Goal: Find specific page/section: Find specific page/section

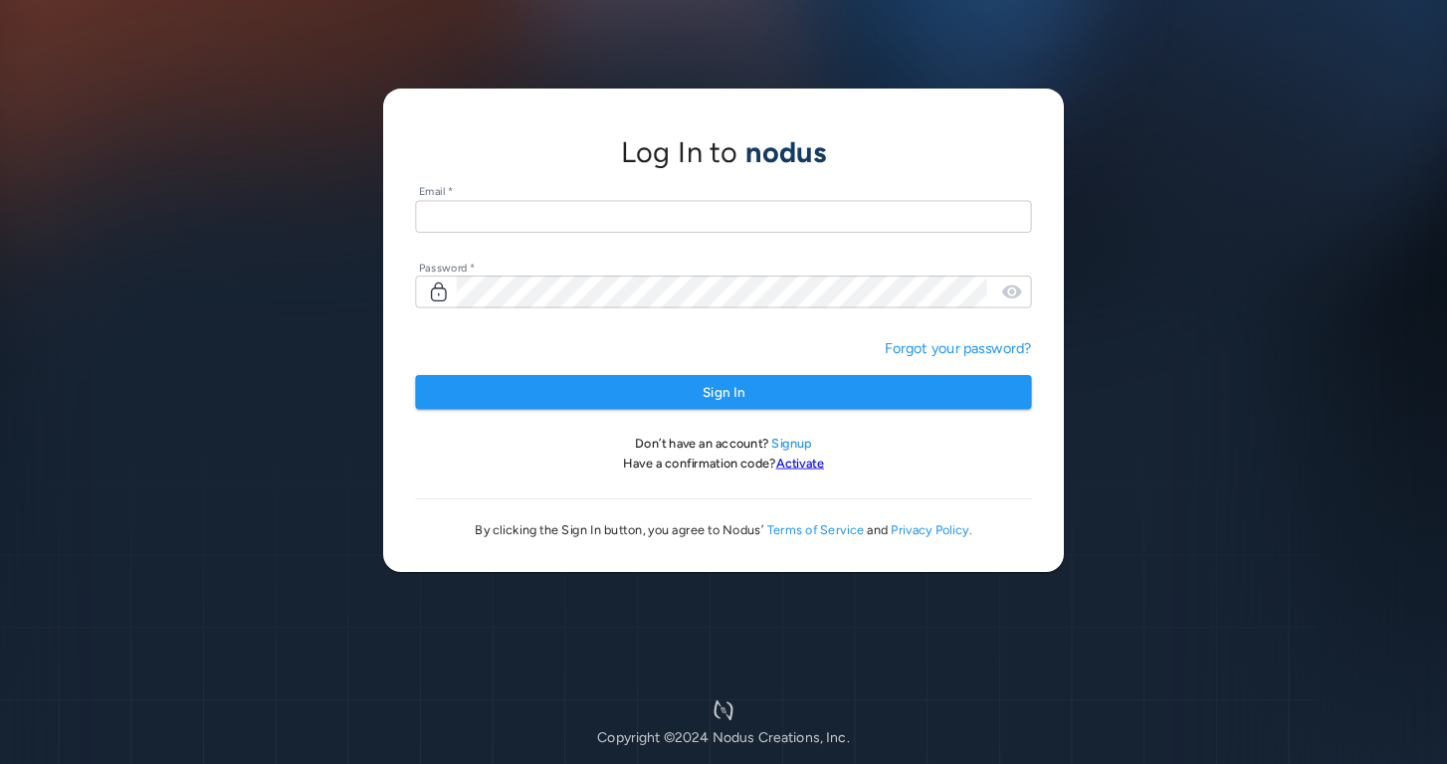
click at [557, 218] on input "text" at bounding box center [723, 216] width 616 height 33
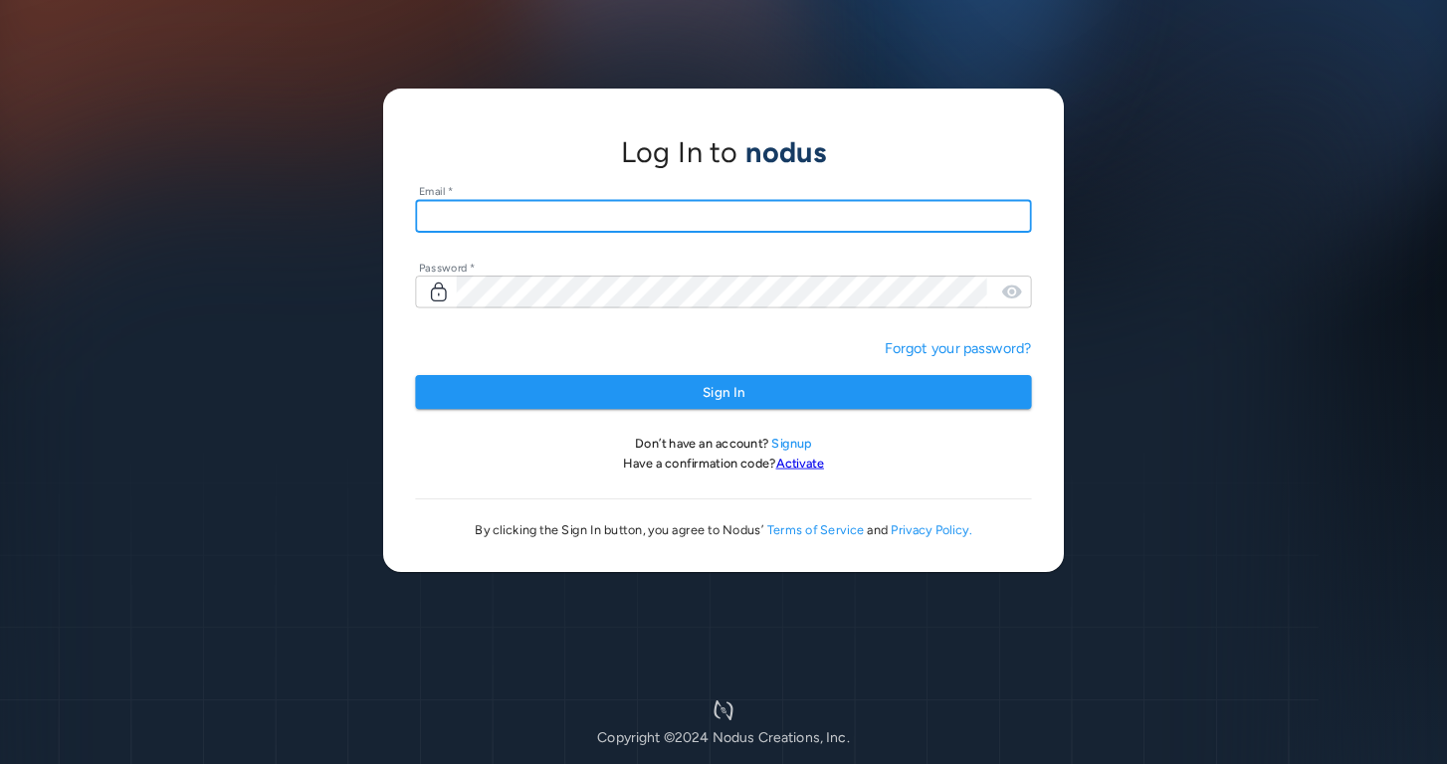
type input "**********"
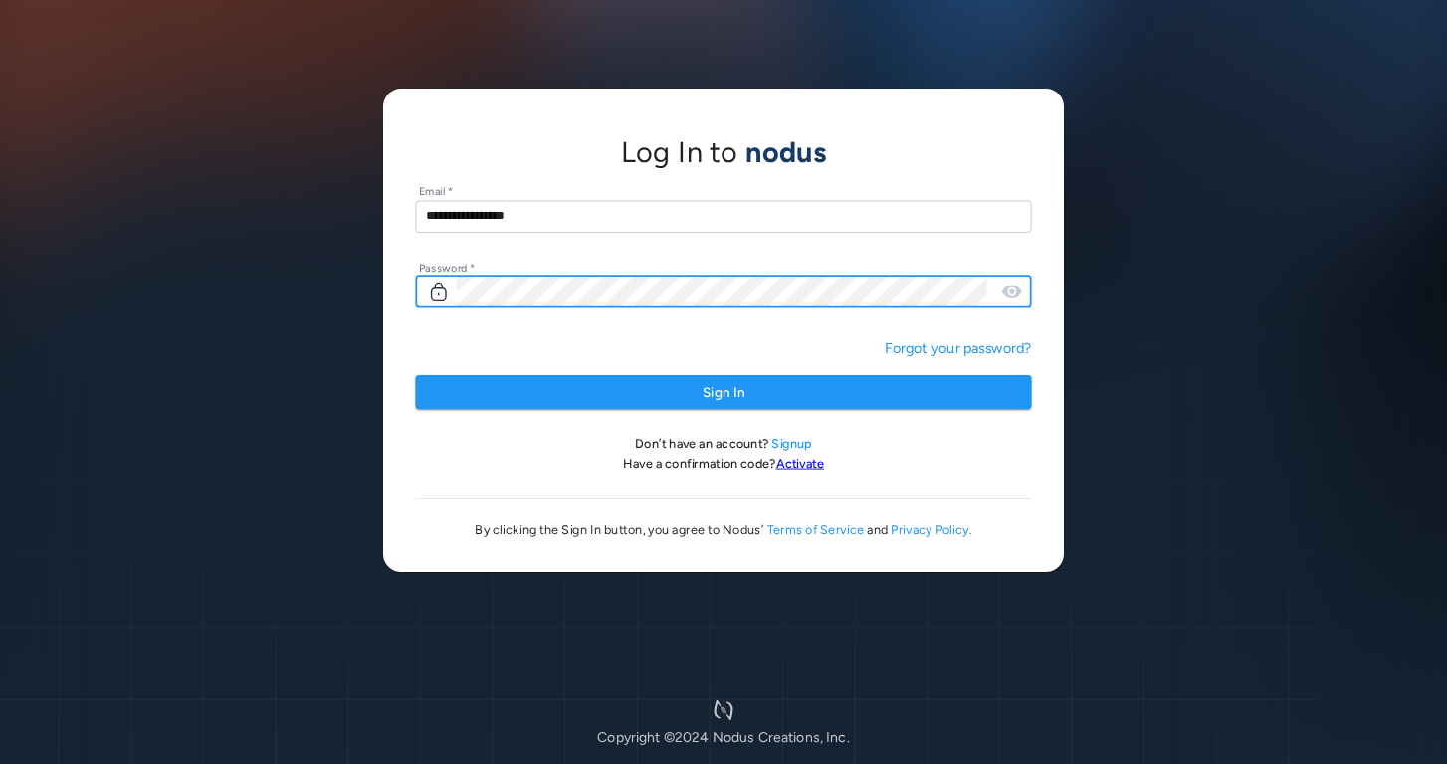
click at [415, 375] on button "Sign In" at bounding box center [723, 392] width 616 height 35
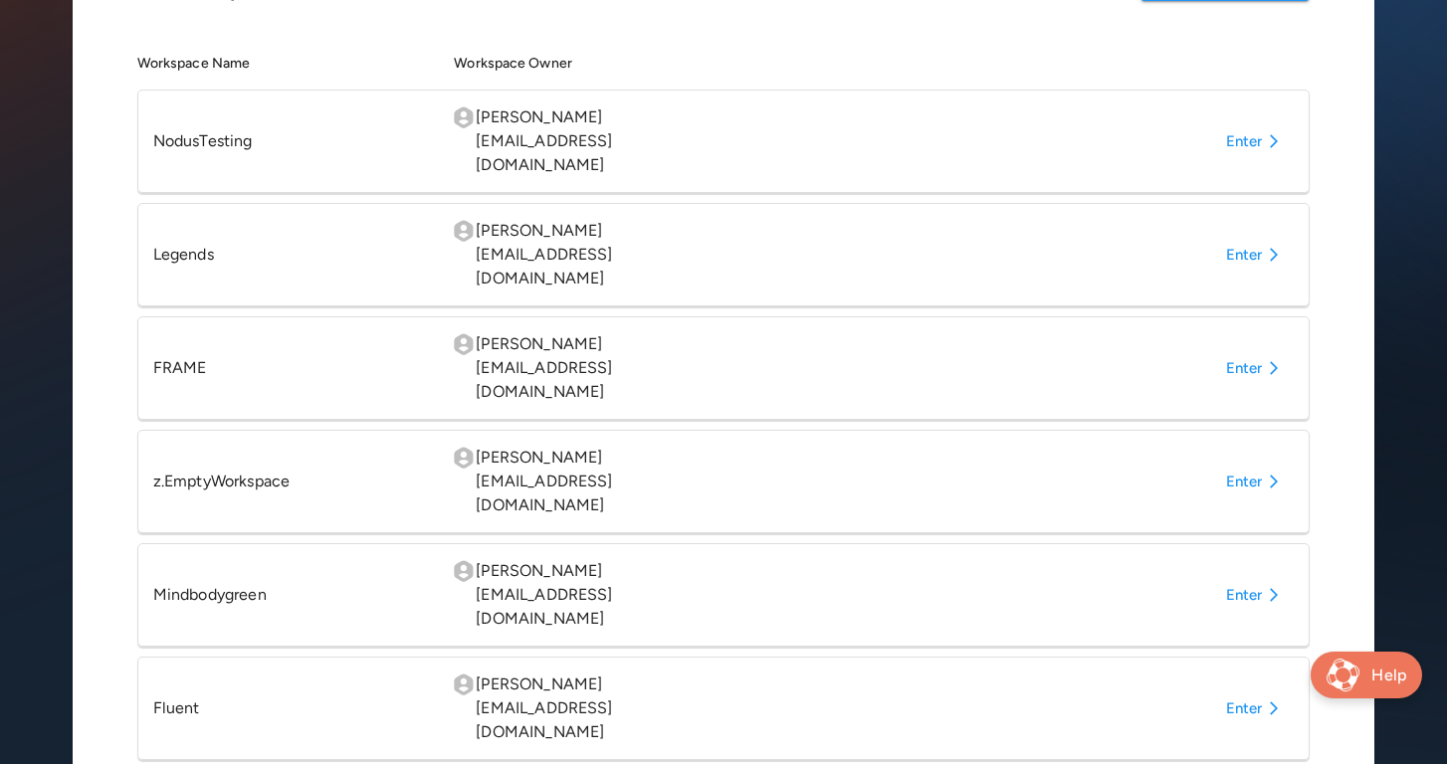
scroll to position [233, 0]
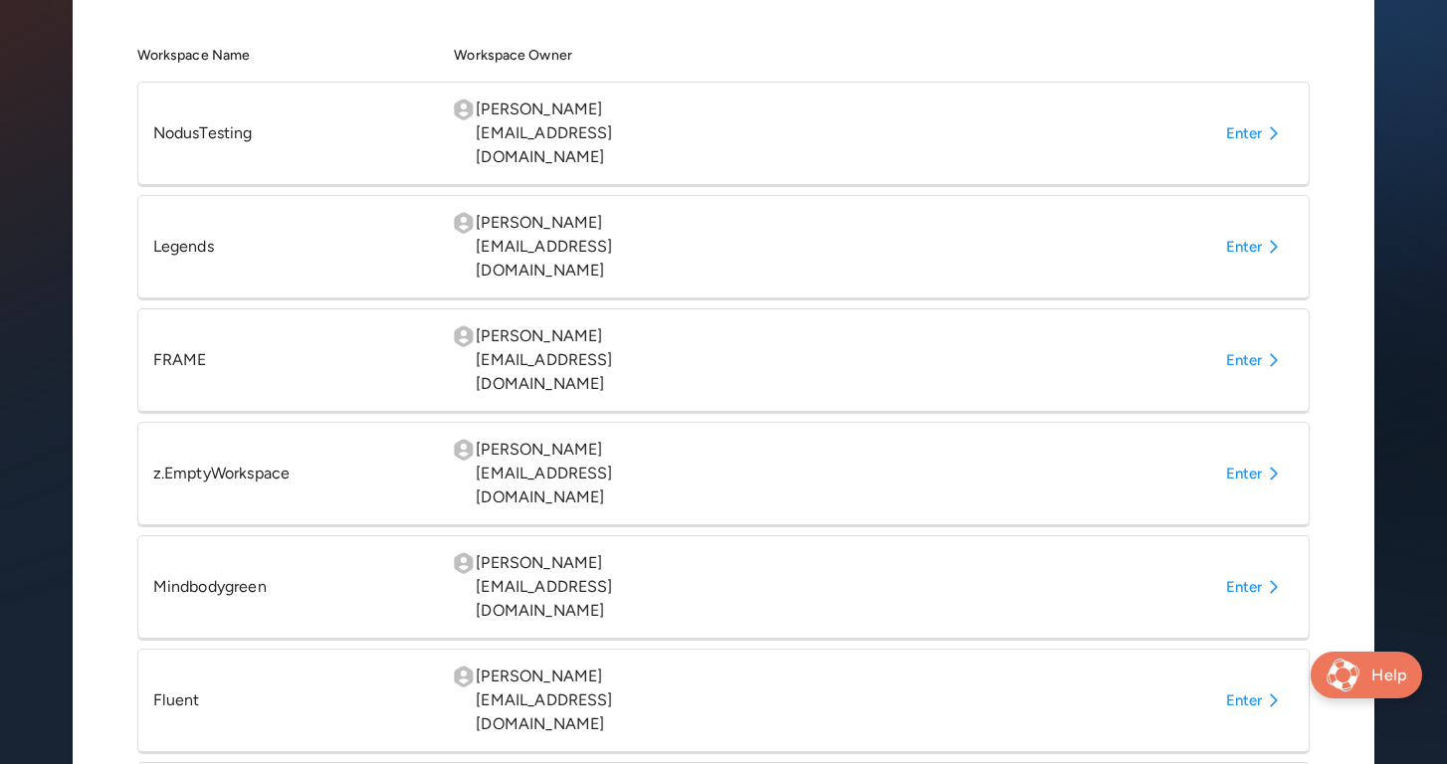
click at [1234, 342] on button "Enter" at bounding box center [1256, 360] width 77 height 36
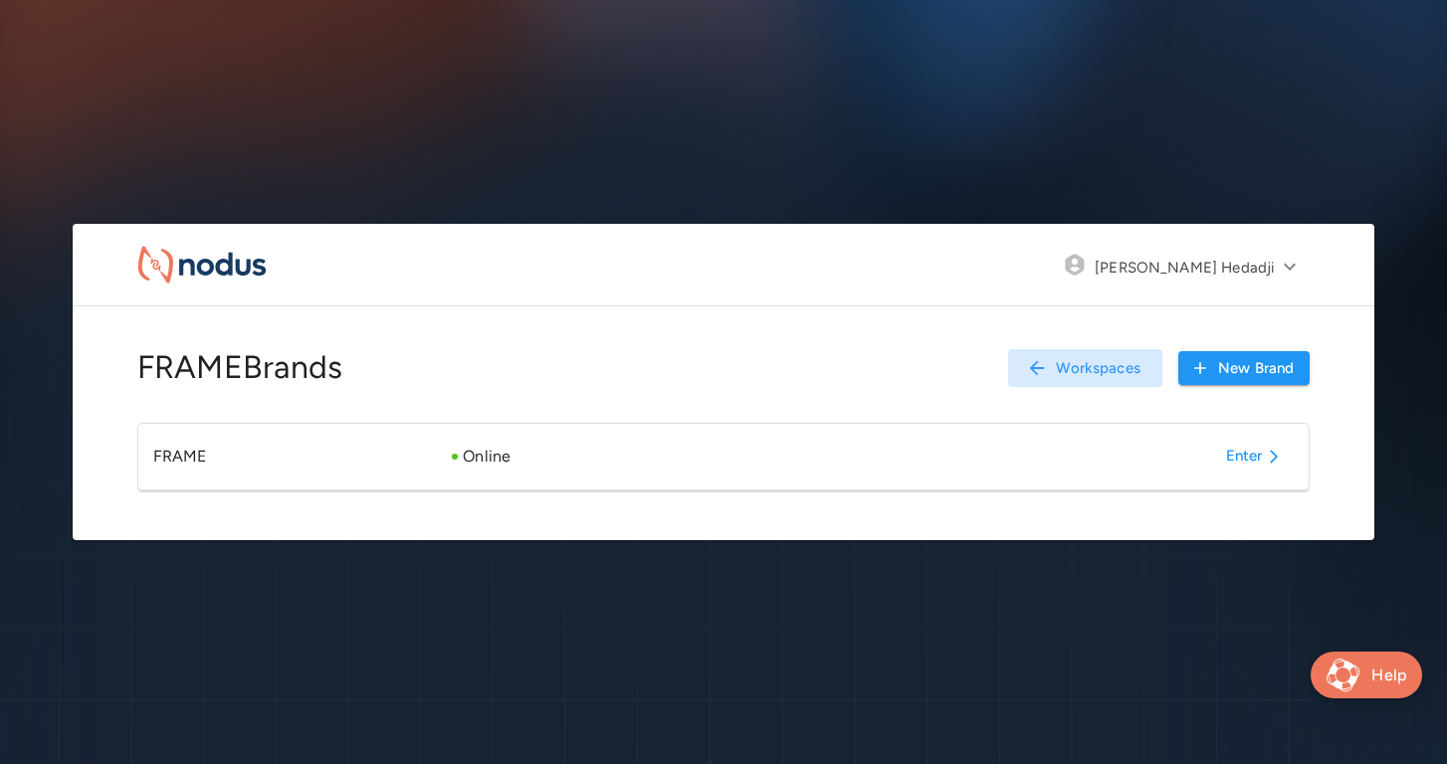
click at [1264, 461] on icon "button" at bounding box center [1274, 457] width 24 height 24
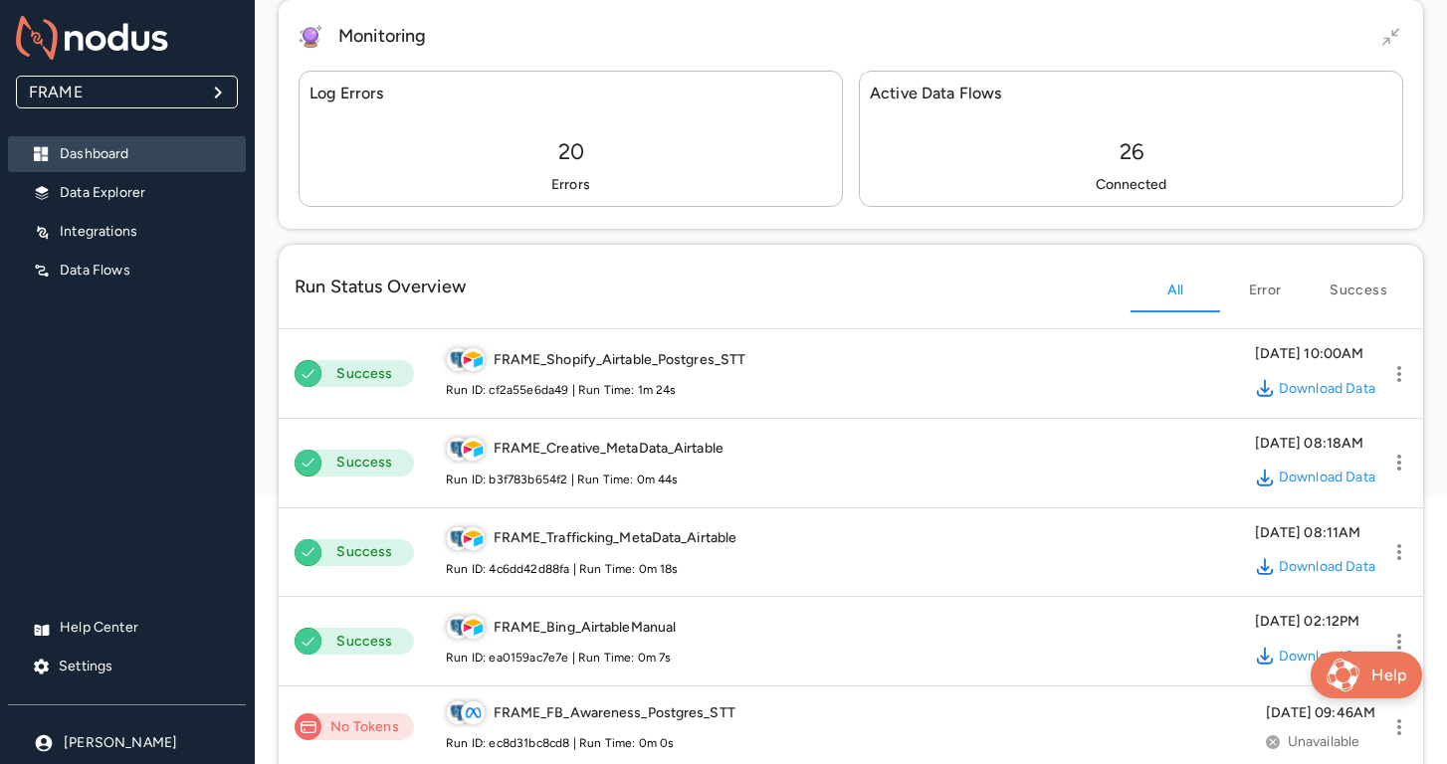
scroll to position [312, 0]
click at [178, 199] on p "Data Explorer" at bounding box center [145, 193] width 170 height 20
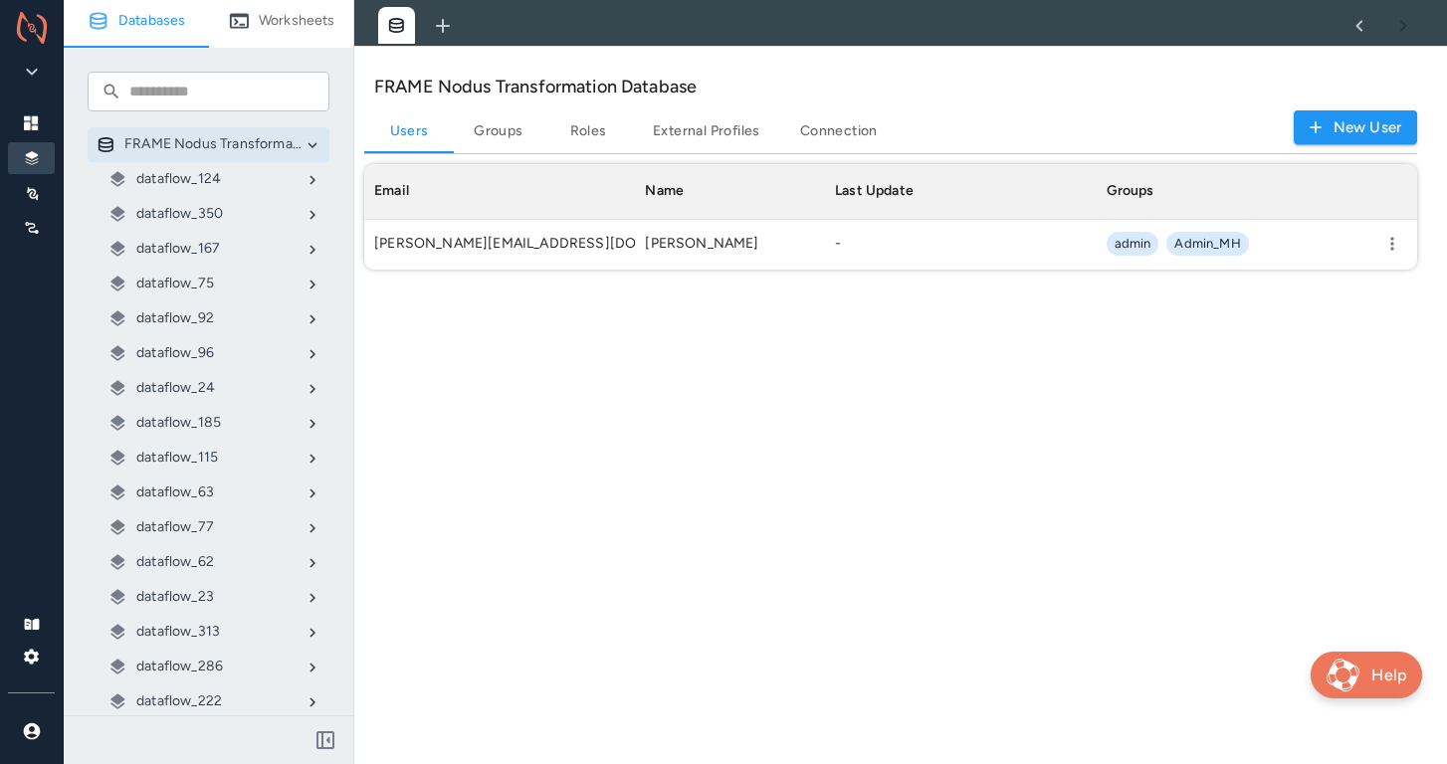
scroll to position [105, 1053]
click at [503, 464] on div "FRAME Nodus Transformation Database Users Groups Roles External Profiles Connec…" at bounding box center [900, 406] width 1092 height 716
